Goal: Task Accomplishment & Management: Manage account settings

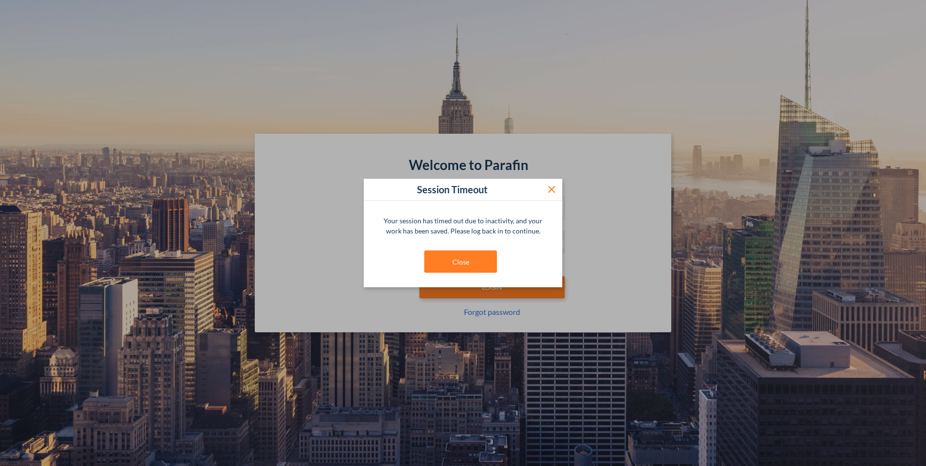
click at [553, 191] on icon at bounding box center [551, 189] width 7 height 7
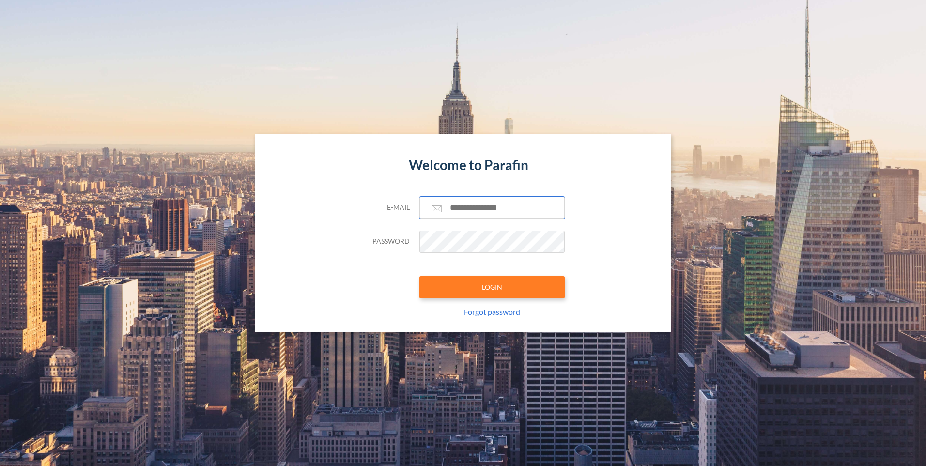
click at [463, 209] on input "text" at bounding box center [491, 208] width 145 height 22
type input "**********"
click at [419, 276] on button "LOGIN" at bounding box center [491, 287] width 145 height 22
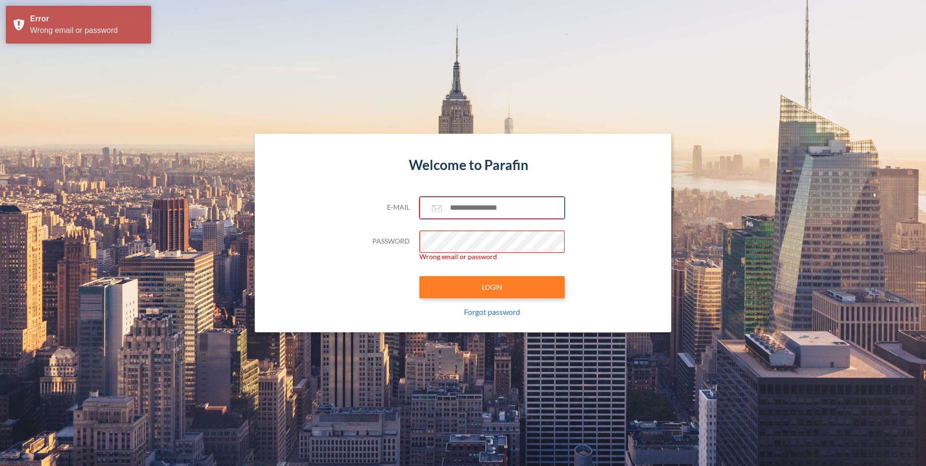
click at [471, 210] on input "text" at bounding box center [491, 208] width 145 height 22
type input "**********"
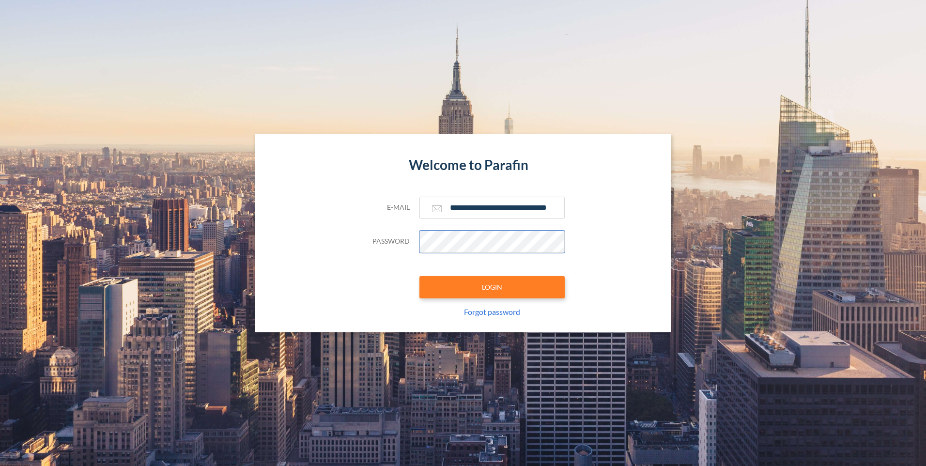
click at [419, 276] on button "LOGIN" at bounding box center [491, 287] width 145 height 22
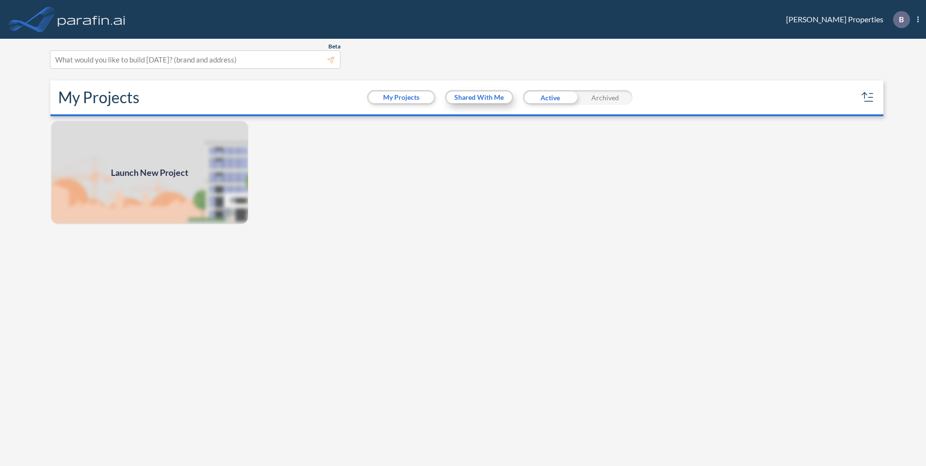
click at [484, 99] on button "Shared With Me" at bounding box center [478, 98] width 65 height 12
click at [413, 97] on button "My Projects" at bounding box center [401, 98] width 65 height 12
click at [460, 96] on button "Shared With Me" at bounding box center [478, 98] width 65 height 12
click at [472, 99] on button "Shared With Me" at bounding box center [478, 98] width 65 height 12
click at [170, 185] on img at bounding box center [149, 172] width 199 height 105
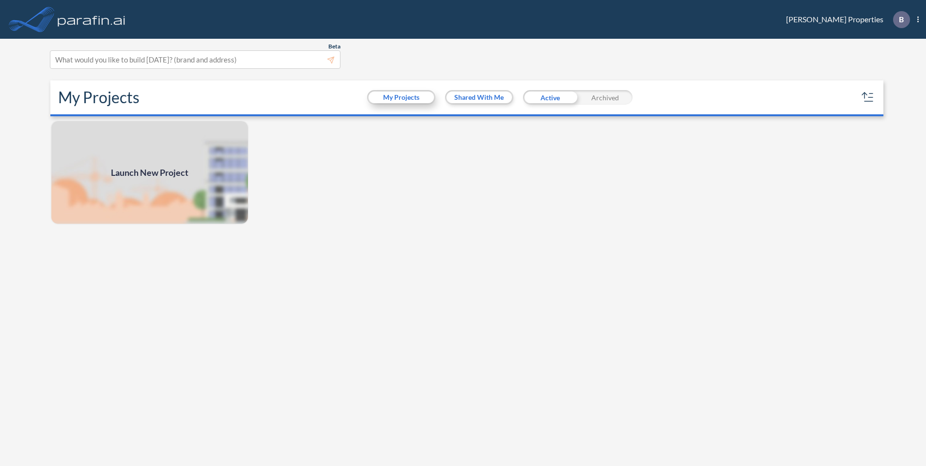
click at [411, 97] on button "My Projects" at bounding box center [401, 98] width 65 height 12
click at [402, 95] on button "My Projects" at bounding box center [401, 98] width 65 height 12
click at [611, 96] on div "Archived" at bounding box center [605, 97] width 55 height 15
click at [479, 99] on button "Shared With Me" at bounding box center [478, 98] width 65 height 12
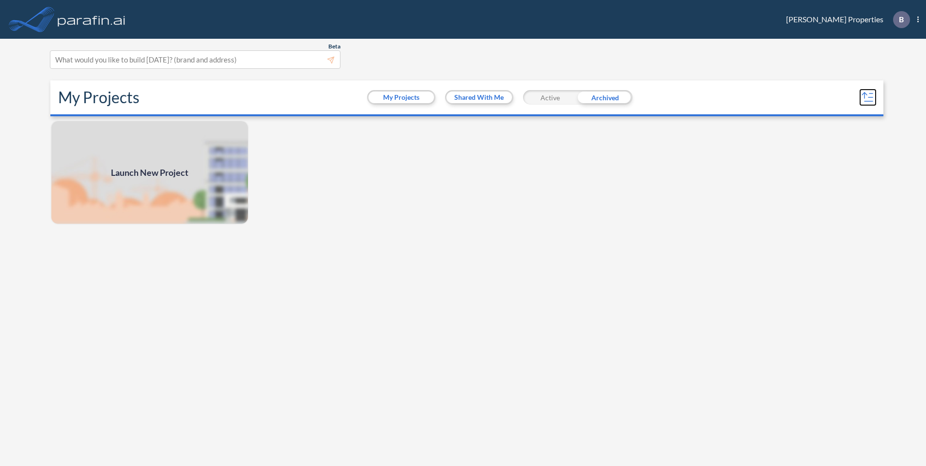
click at [868, 96] on icon "button" at bounding box center [867, 97] width 15 height 15
